Goal: Check status: Check status

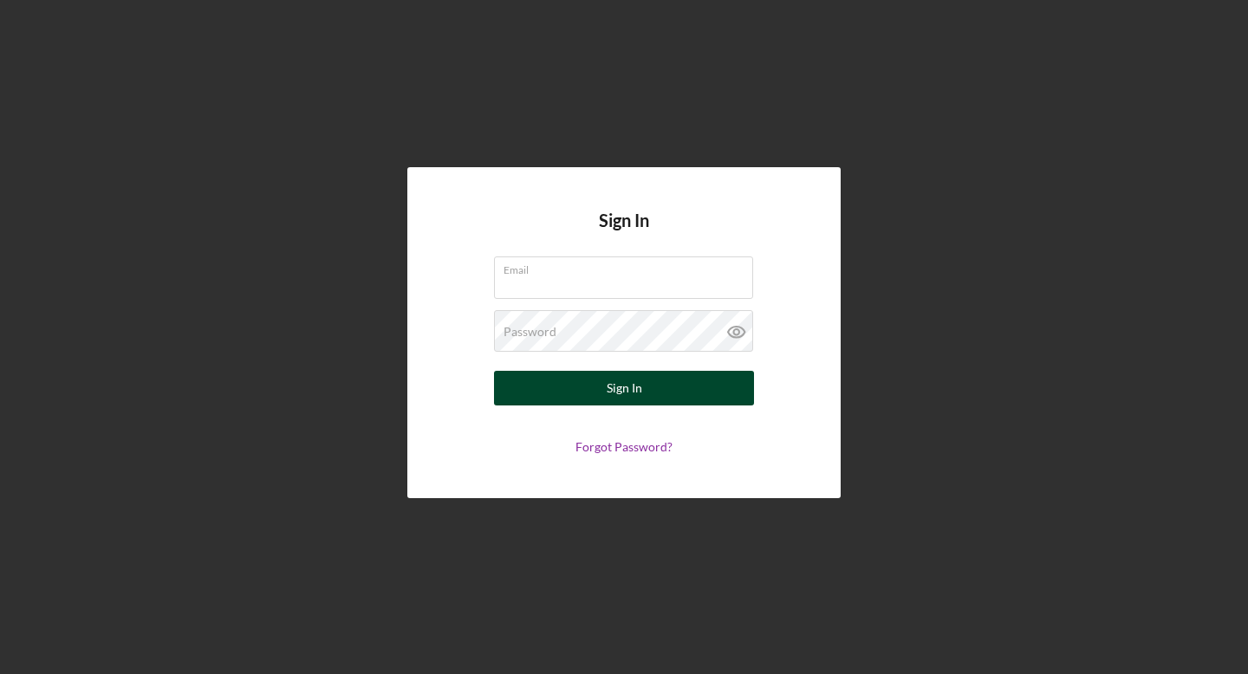
type input "[EMAIL_ADDRESS][DOMAIN_NAME]"
click at [692, 397] on button "Sign In" at bounding box center [624, 388] width 260 height 35
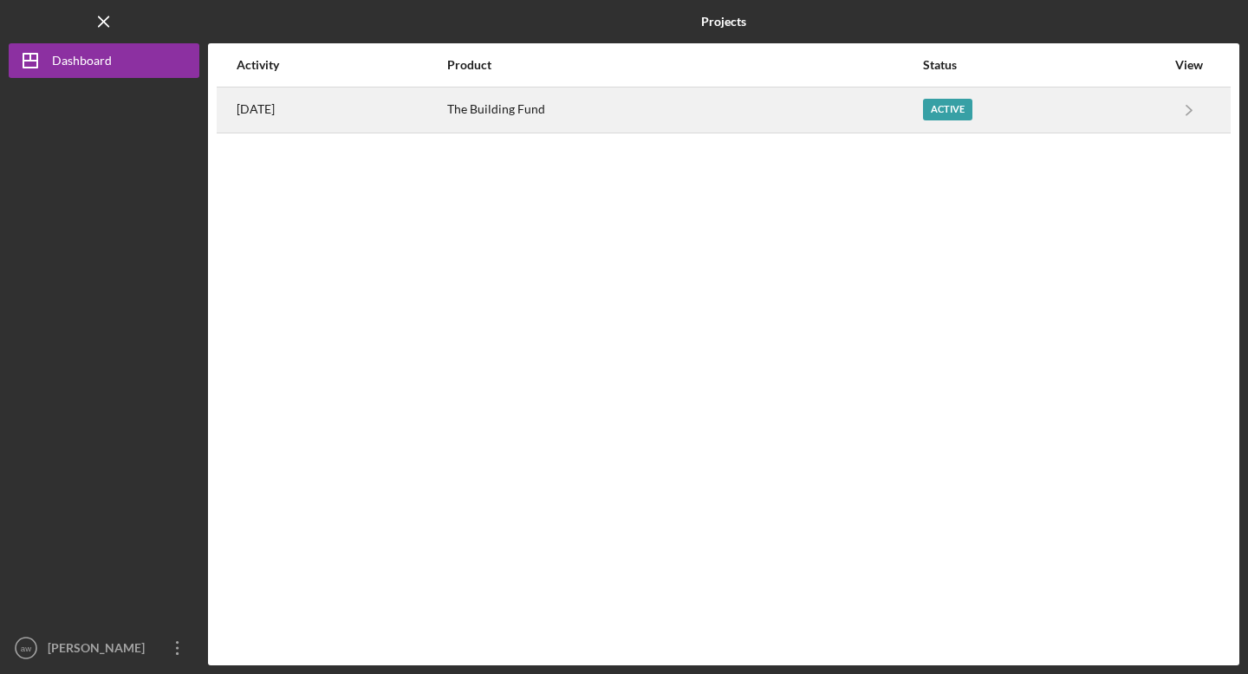
click at [357, 112] on div "[DATE]" at bounding box center [341, 109] width 209 height 43
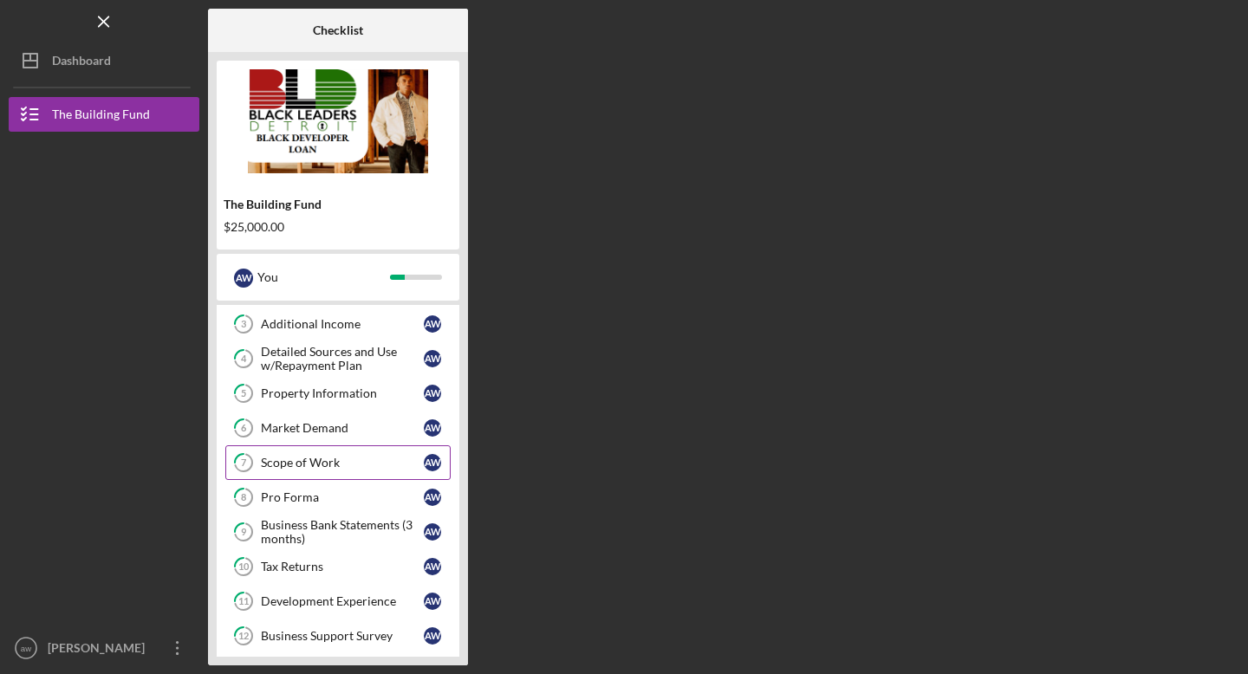
scroll to position [134, 0]
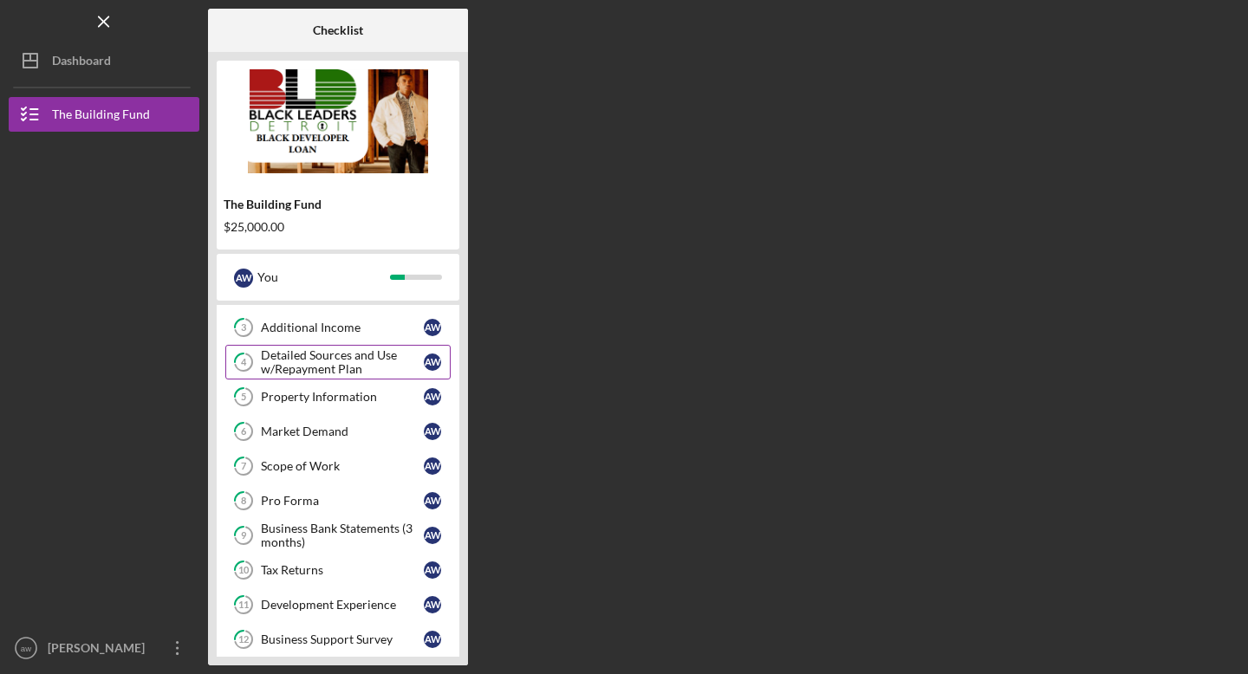
click at [329, 362] on div "Detailed Sources and Use w/Repayment Plan" at bounding box center [342, 362] width 163 height 28
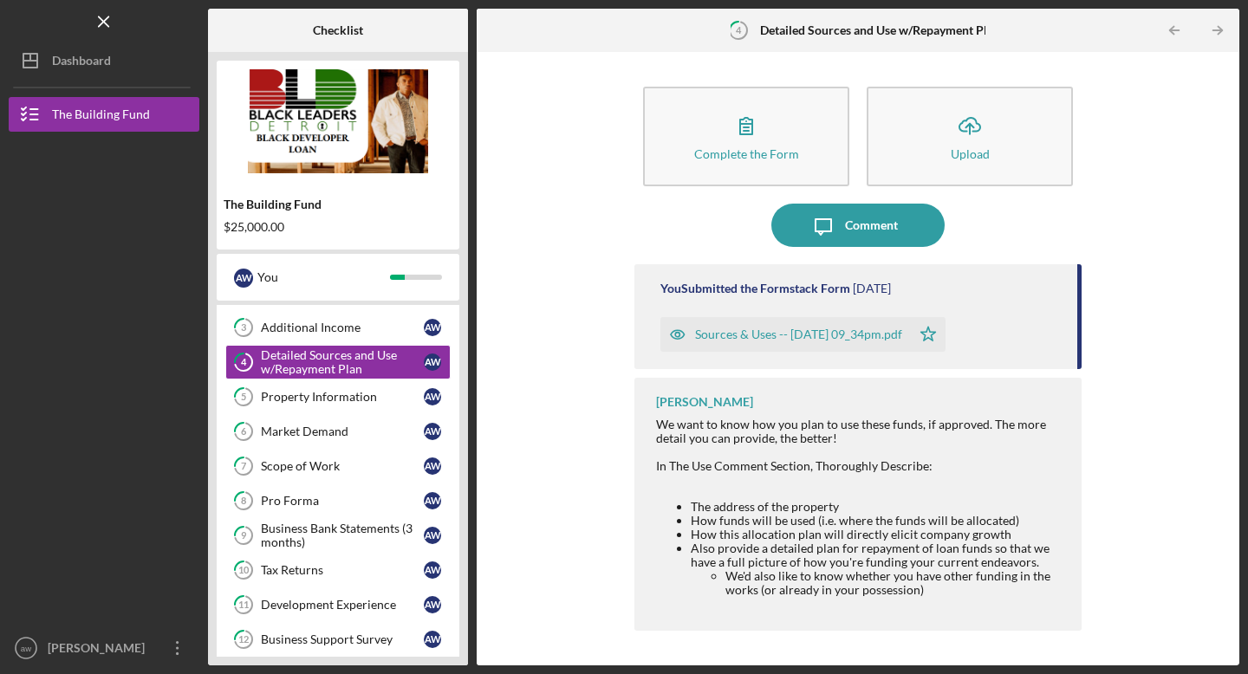
click at [867, 331] on div "Sources & Uses -- [DATE] 09_34pm.pdf" at bounding box center [798, 335] width 207 height 14
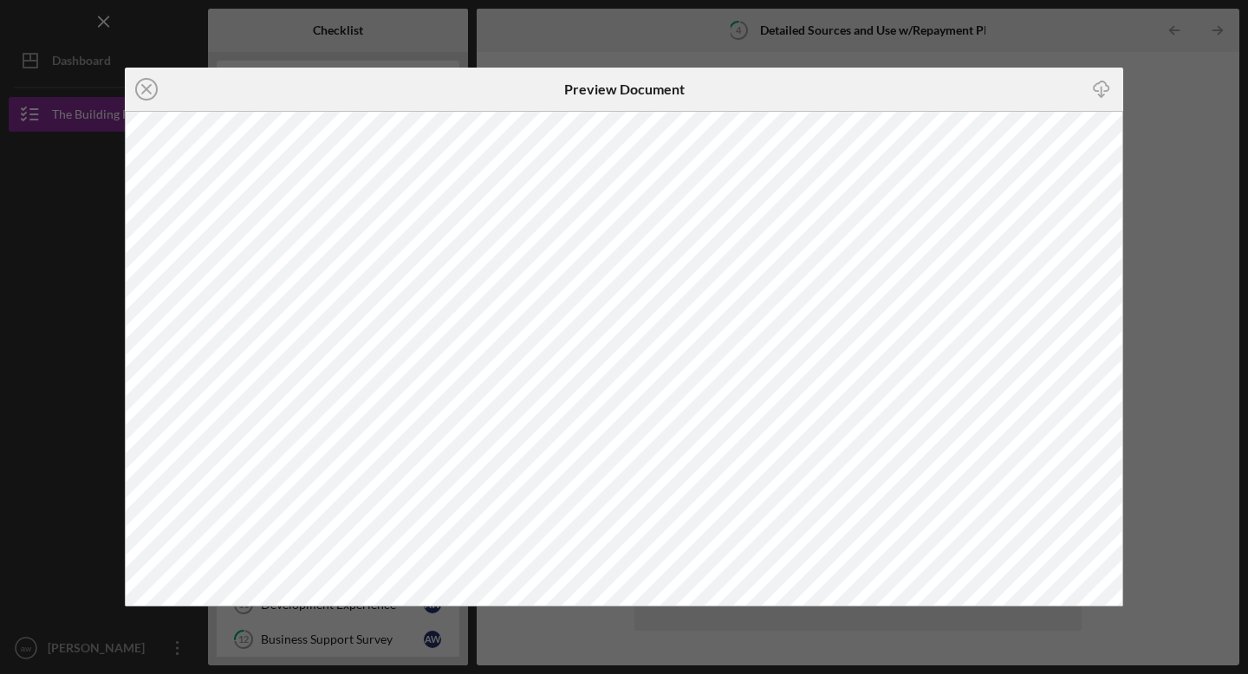
click at [149, 94] on icon "Icon/Close" at bounding box center [146, 89] width 43 height 43
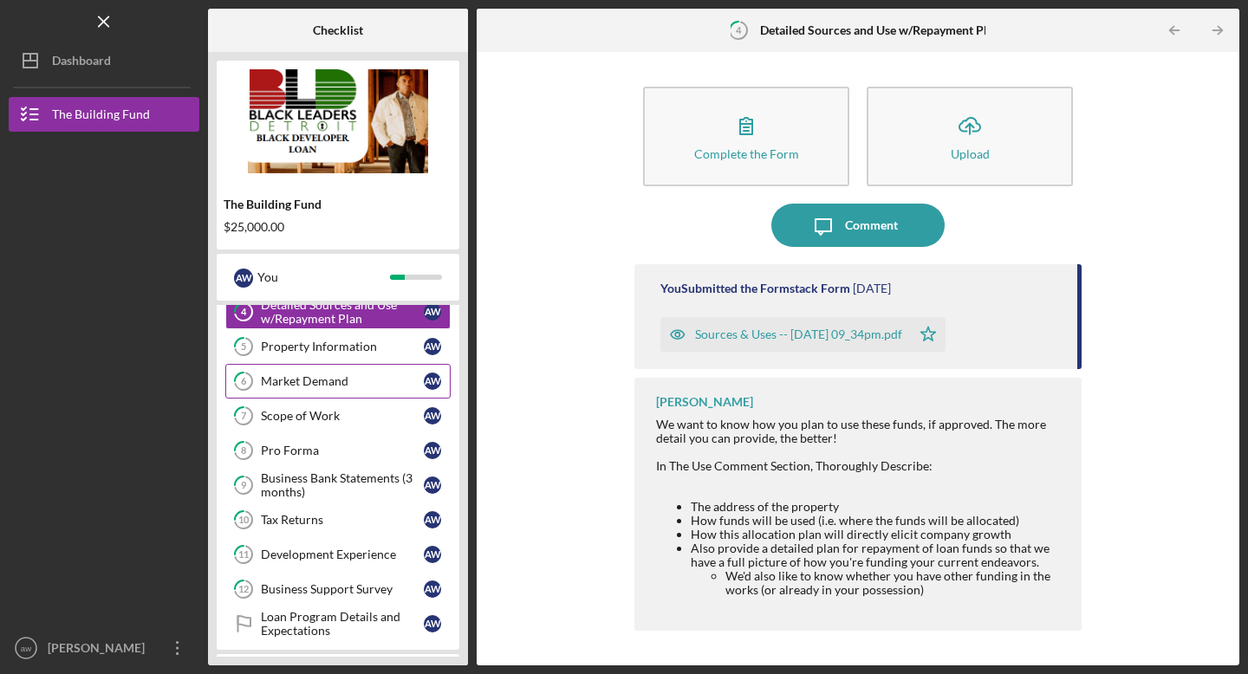
scroll to position [185, 0]
click at [330, 417] on div "Scope of Work" at bounding box center [342, 415] width 163 height 14
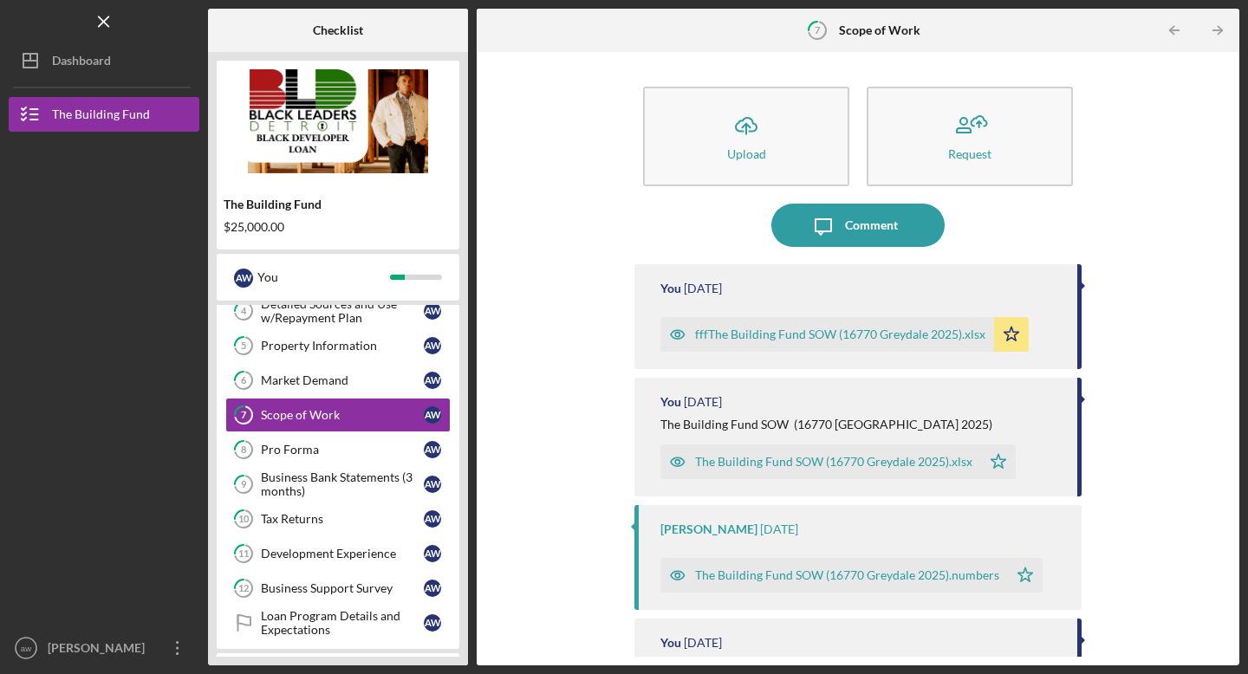
click at [762, 336] on div "fffThe Building Fund SOW (16770 Greydale 2025).xlsx" at bounding box center [840, 335] width 290 height 14
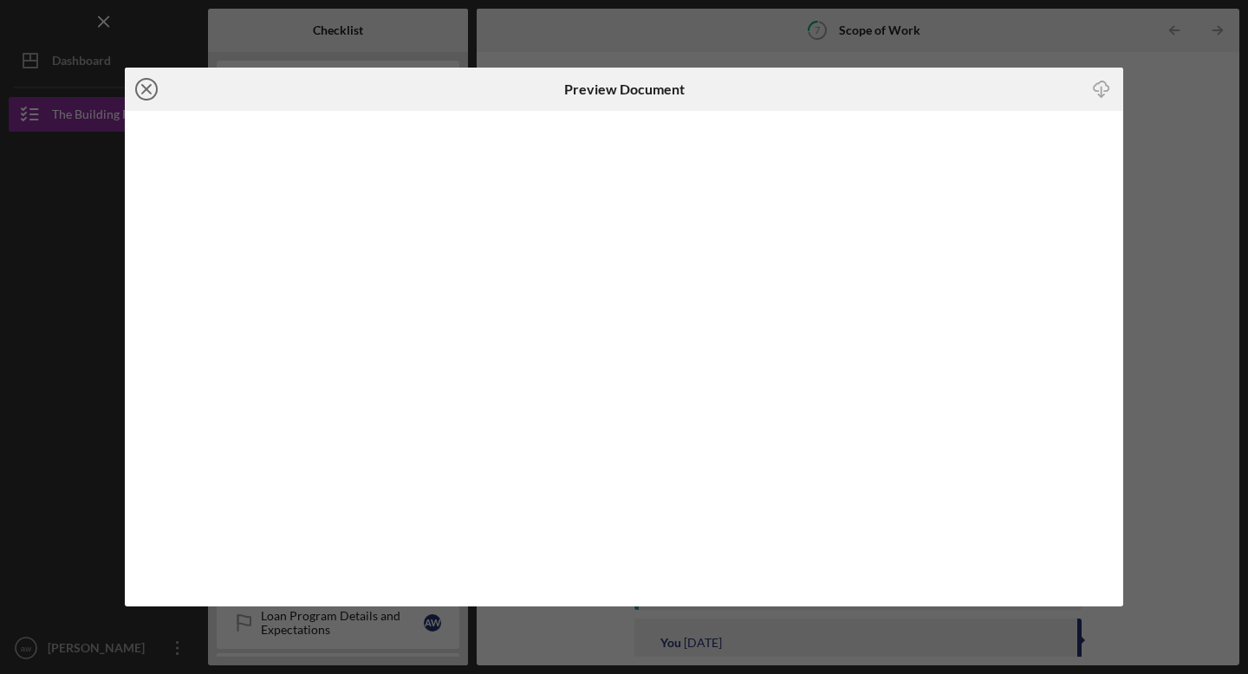
click at [149, 93] on line at bounding box center [146, 89] width 9 height 9
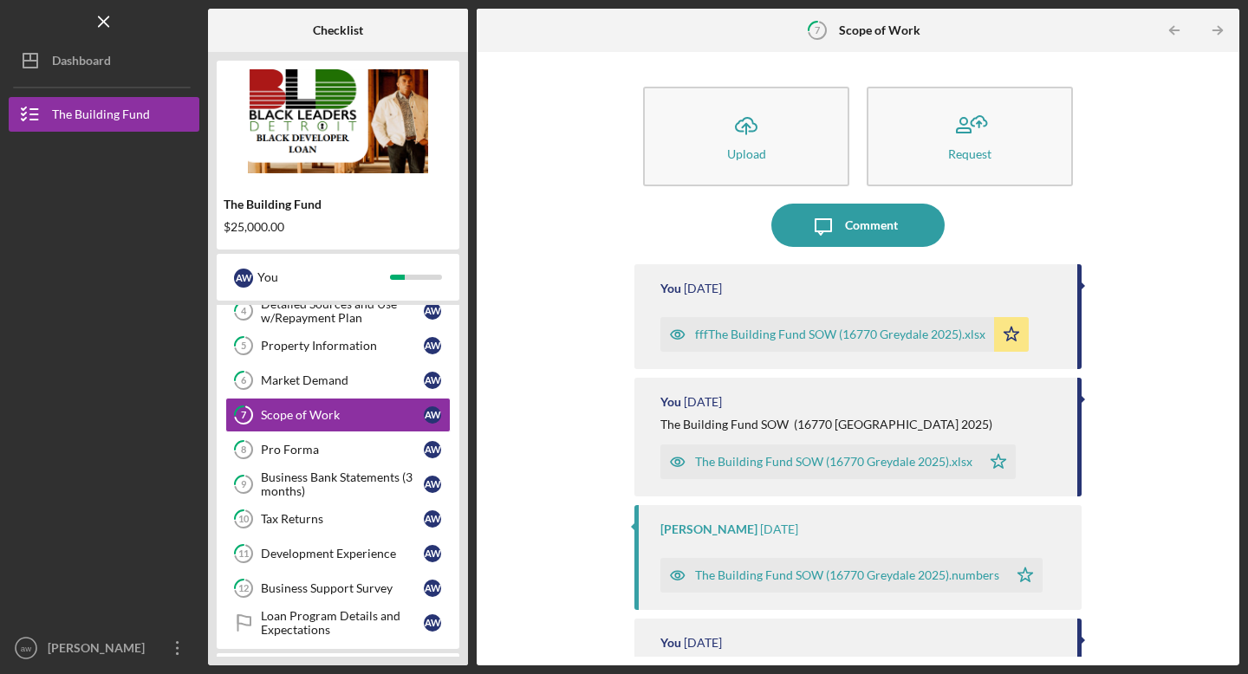
click at [782, 466] on div "The Building Fund SOW (16770 Greydale 2025).xlsx" at bounding box center [833, 462] width 277 height 14
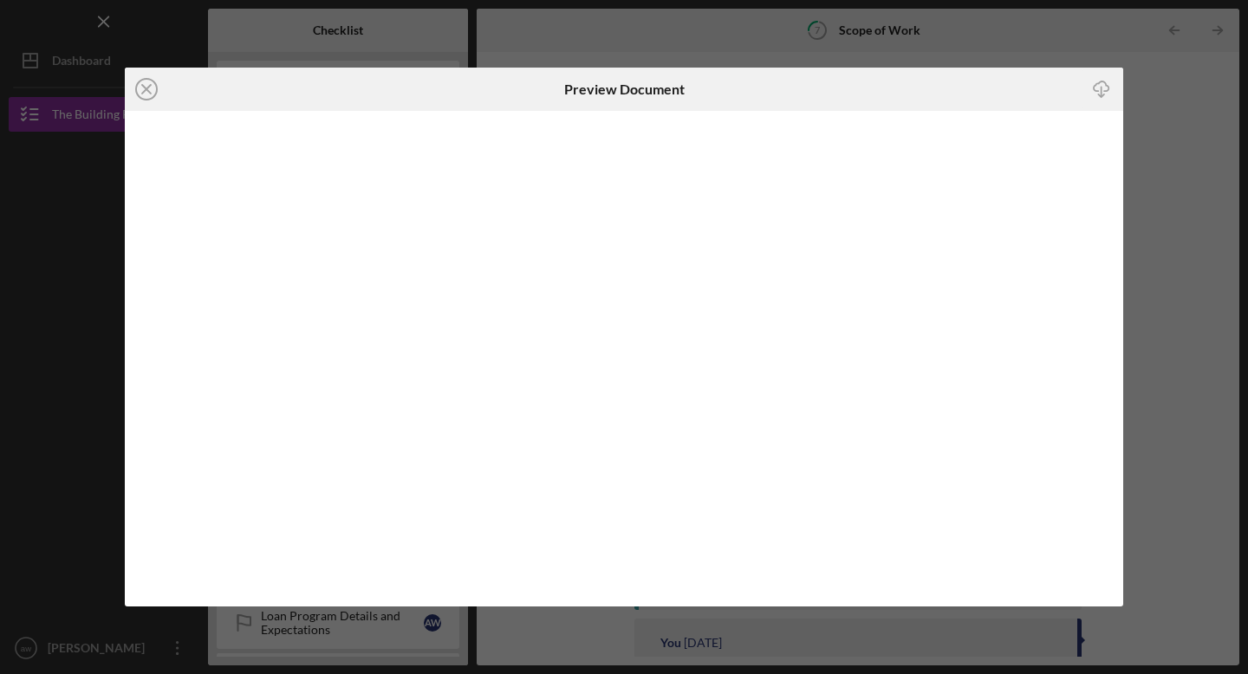
click at [143, 90] on line at bounding box center [146, 89] width 9 height 9
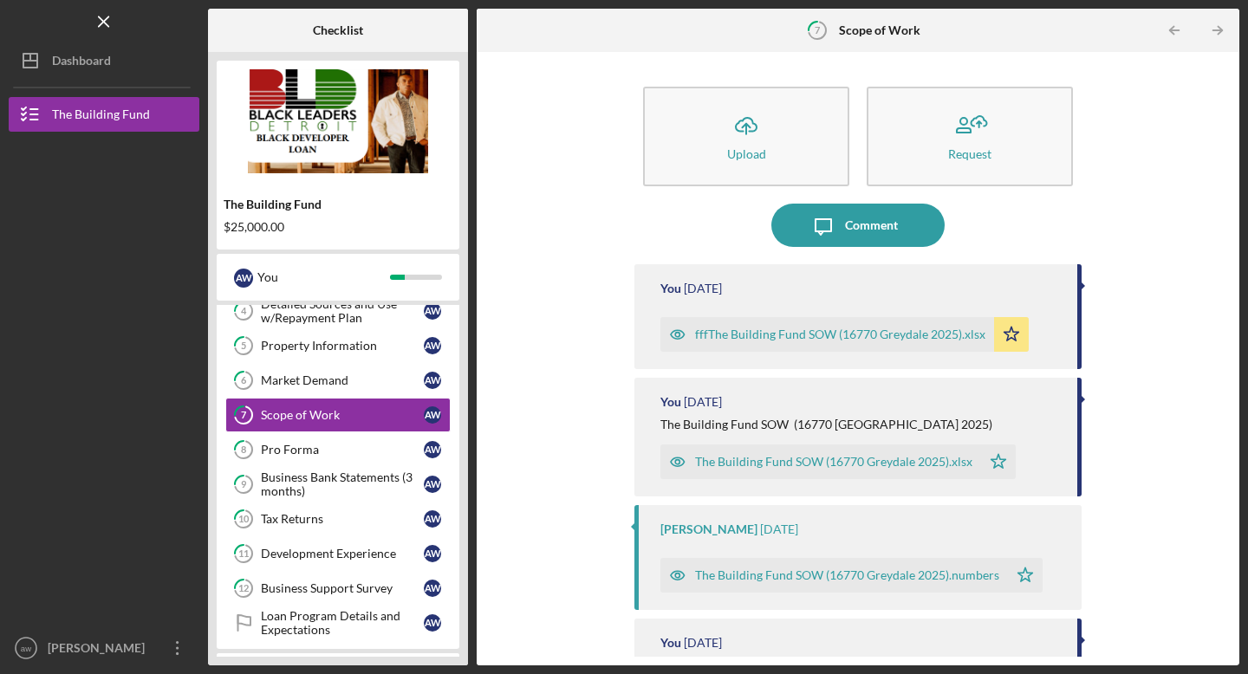
click at [755, 460] on div "The Building Fund SOW (16770 Greydale 2025).xlsx" at bounding box center [833, 462] width 277 height 14
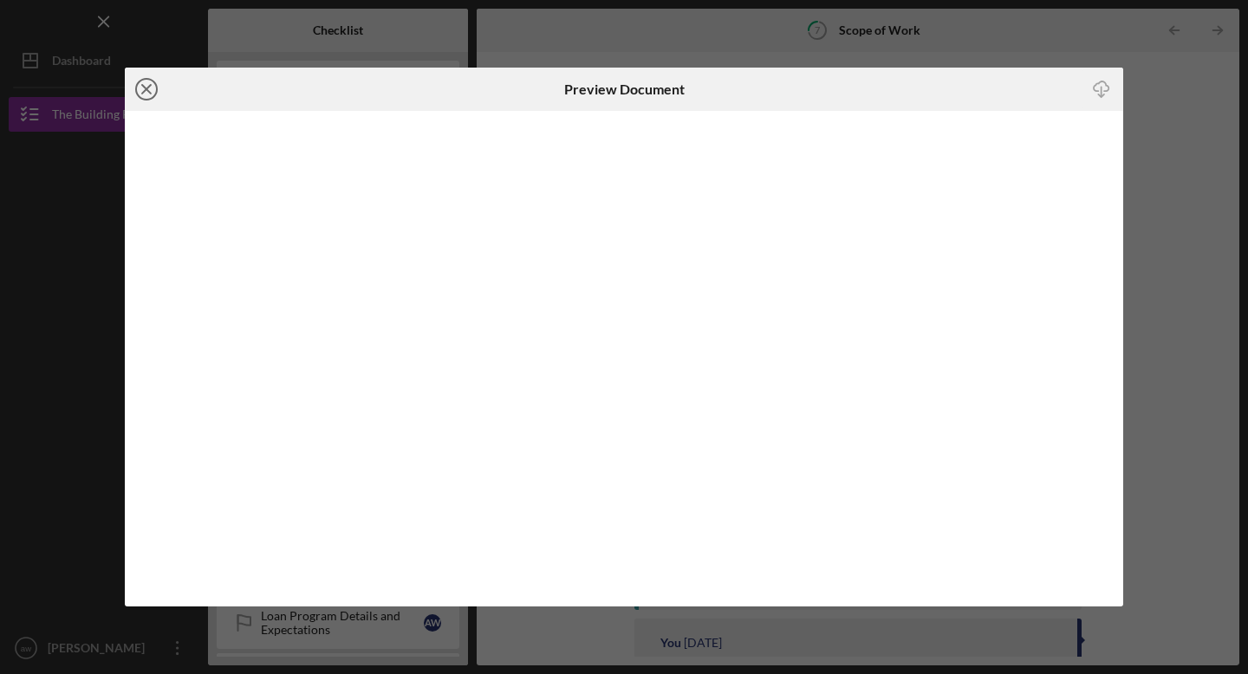
click at [147, 84] on icon "Icon/Close" at bounding box center [146, 89] width 43 height 43
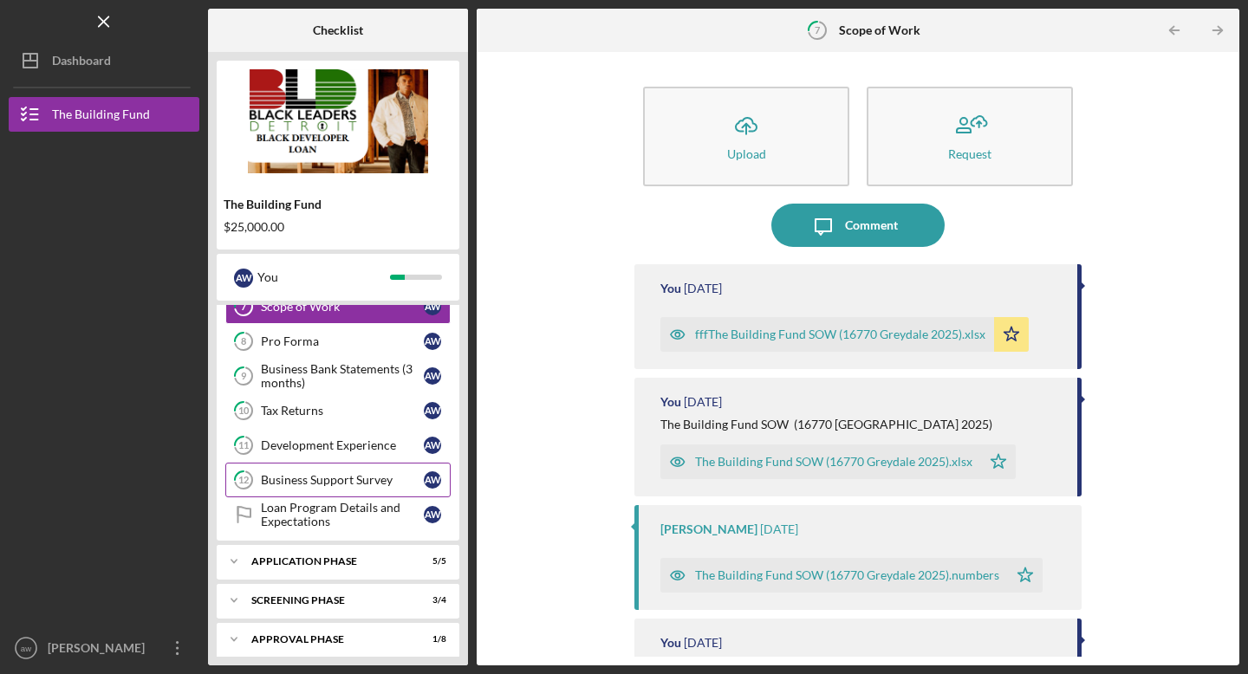
scroll to position [303, 0]
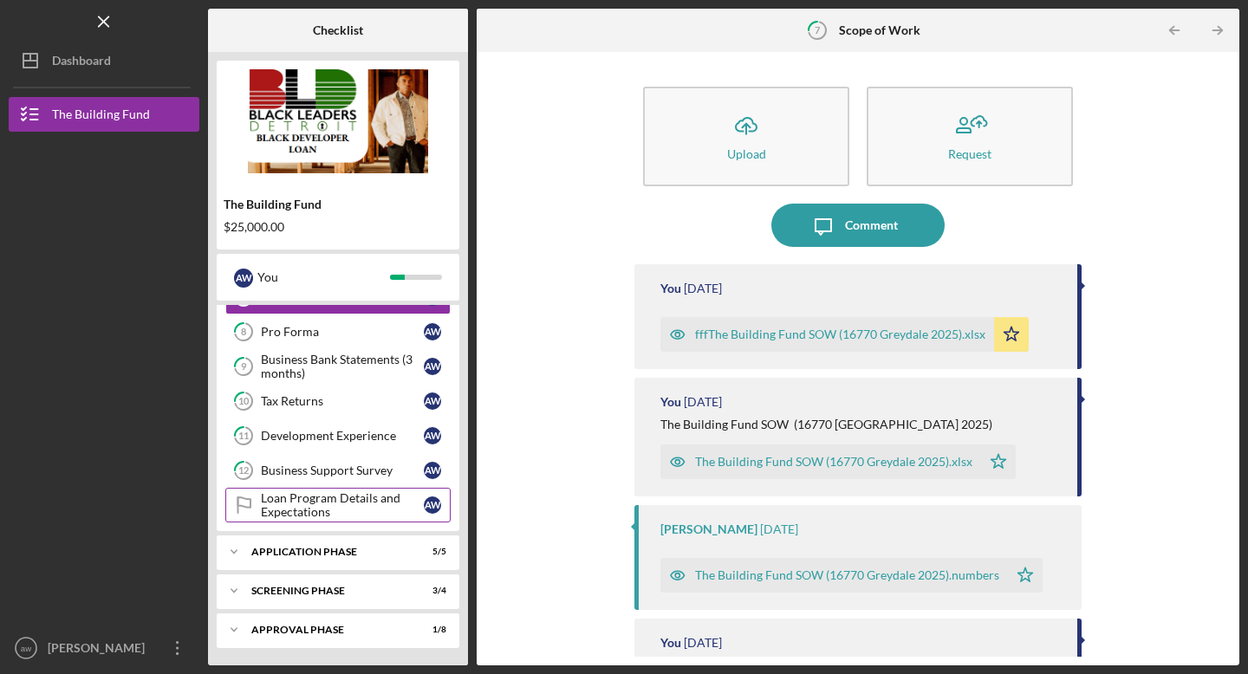
click at [316, 505] on div "Loan Program Details and Expectations" at bounding box center [342, 505] width 163 height 28
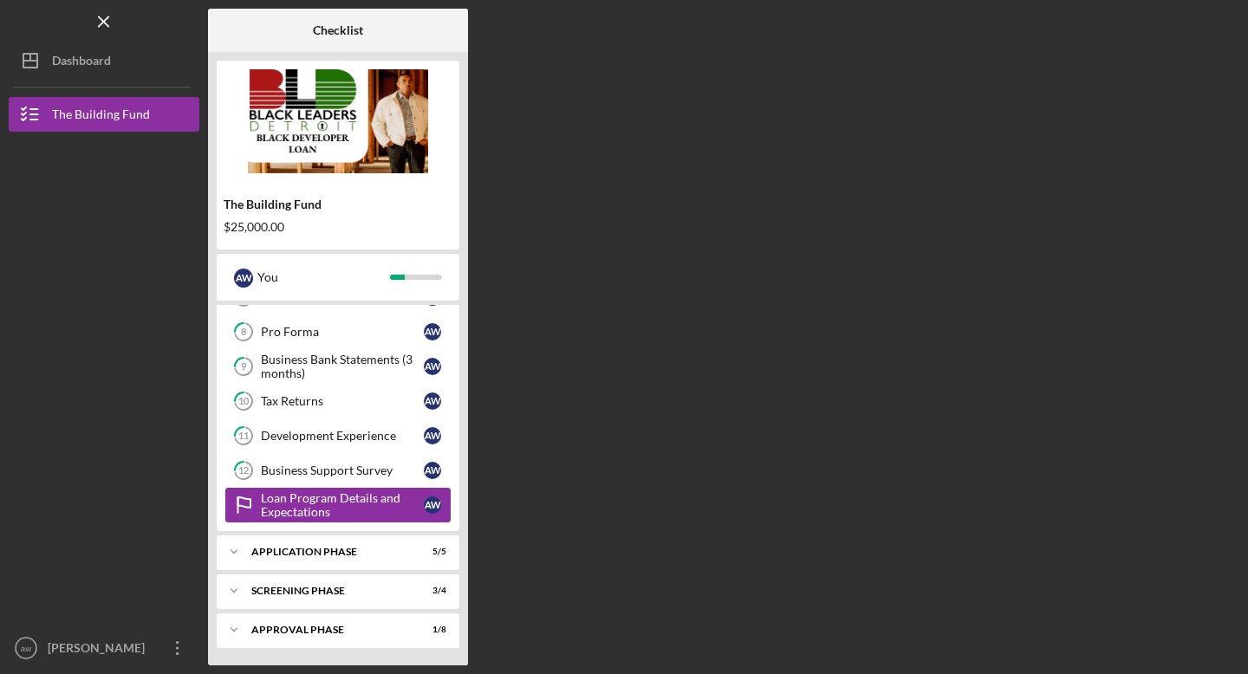
click at [316, 505] on div "Loan Program Details and Expectations" at bounding box center [342, 505] width 163 height 28
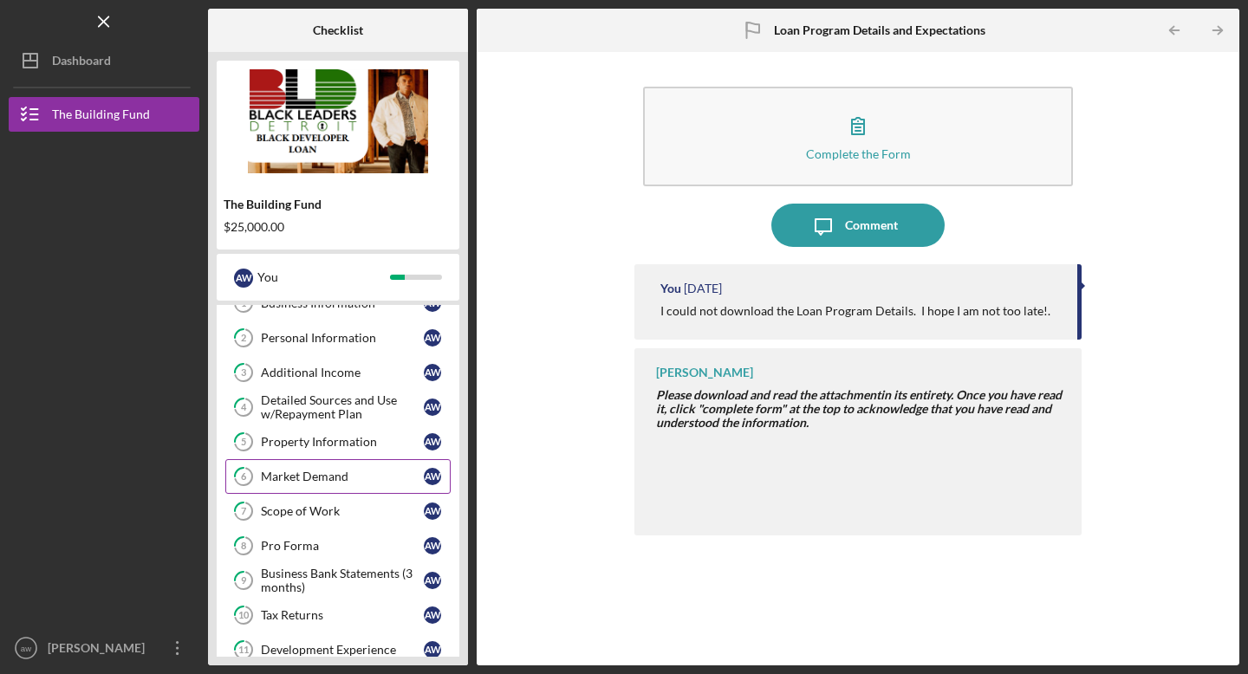
scroll to position [91, 0]
click at [341, 511] on div "Scope of Work" at bounding box center [342, 510] width 163 height 14
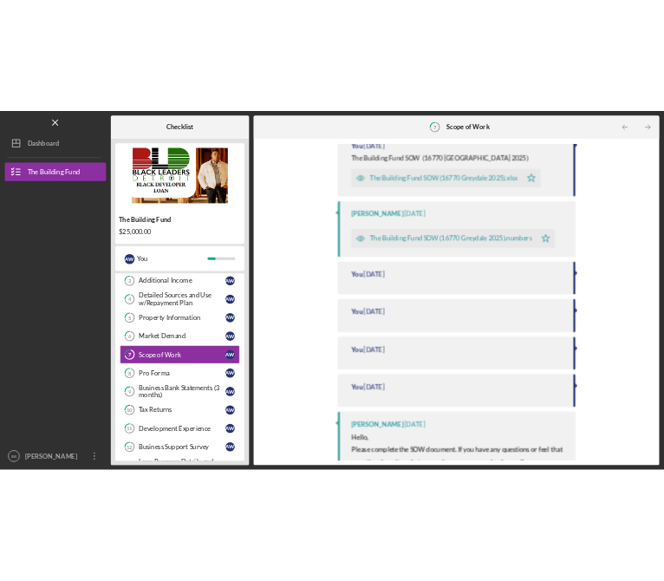
scroll to position [469, 0]
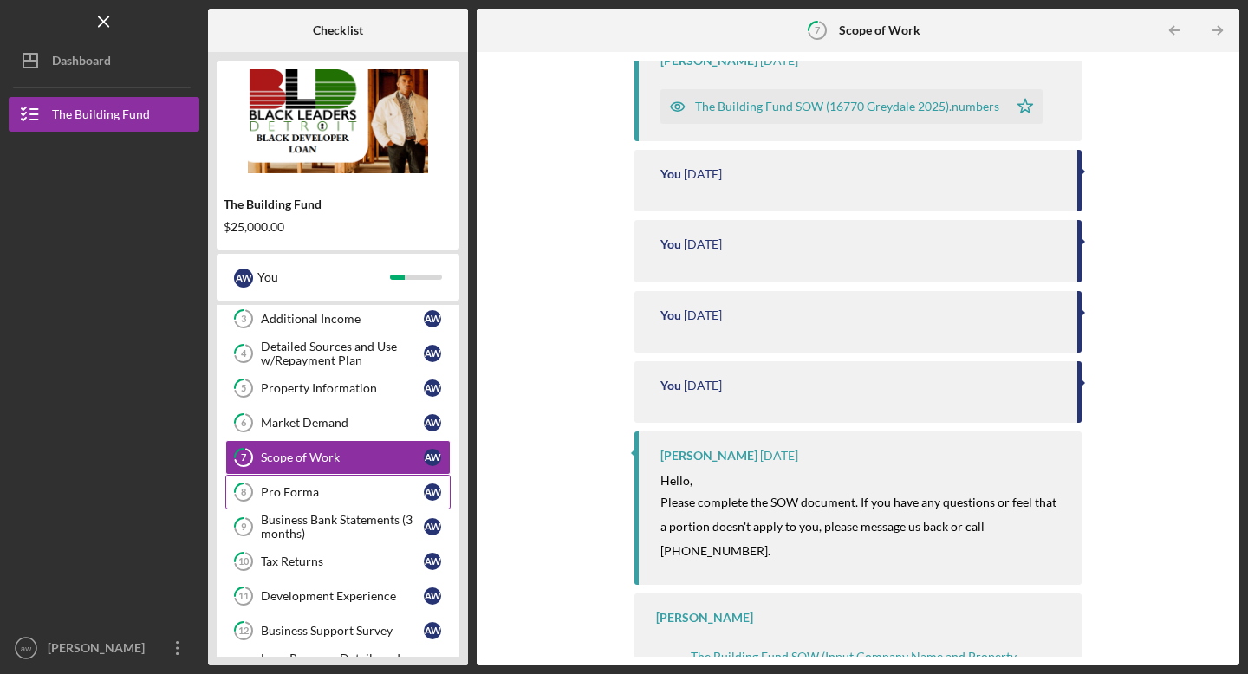
click at [308, 495] on div "Pro Forma" at bounding box center [342, 492] width 163 height 14
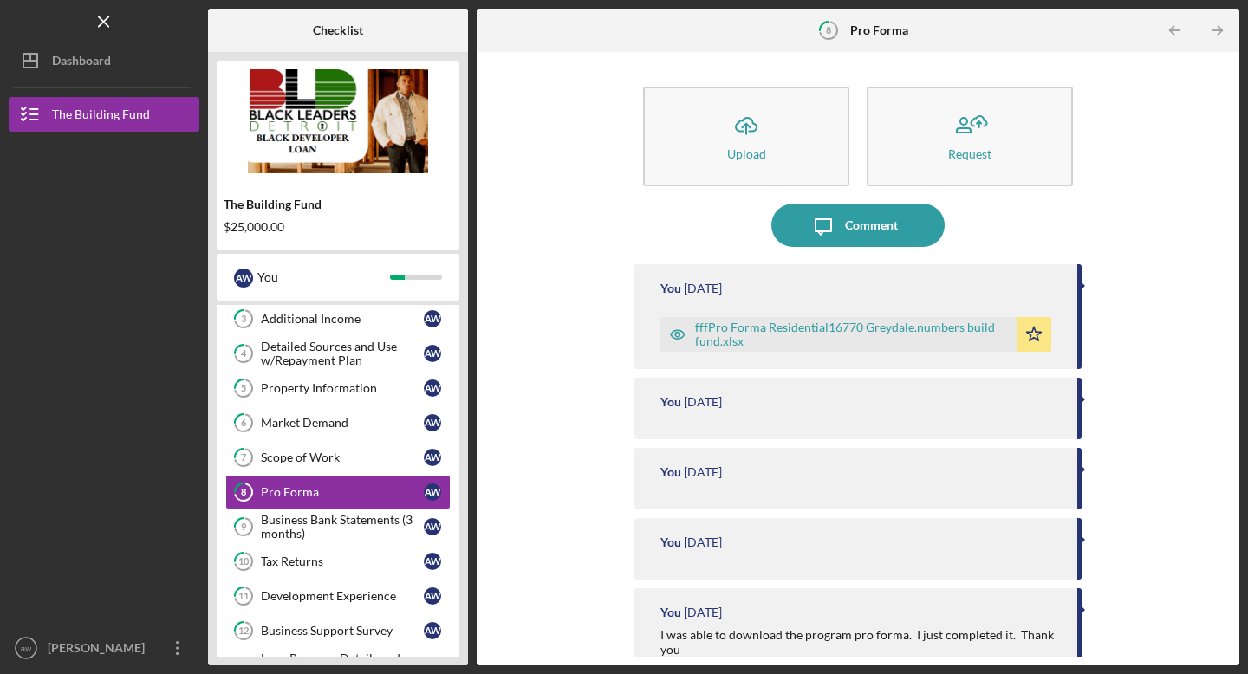
click at [771, 328] on div "fffPro Forma Residential16770 Greydale.numbers build fund.xlsx" at bounding box center [851, 335] width 313 height 28
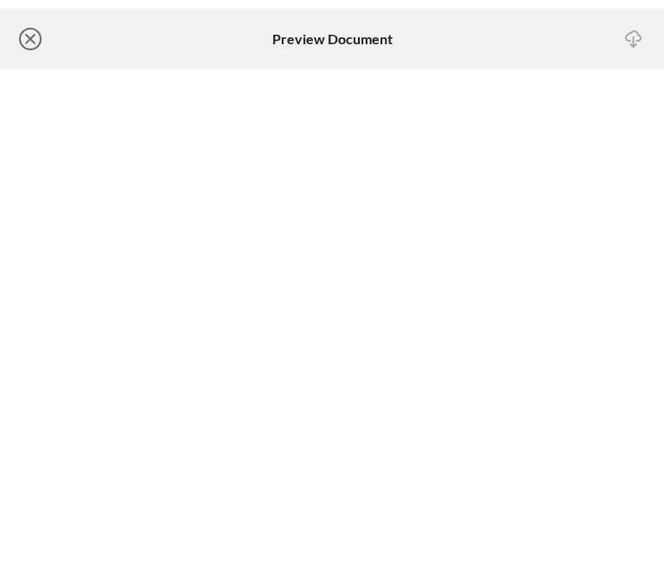
click at [34, 36] on icon "Icon/Close" at bounding box center [30, 38] width 43 height 43
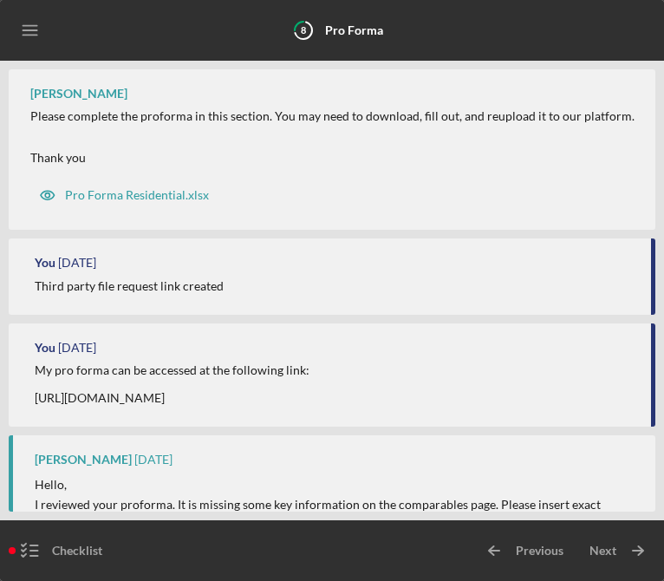
scroll to position [688, 0]
